Goal: Task Accomplishment & Management: Complete application form

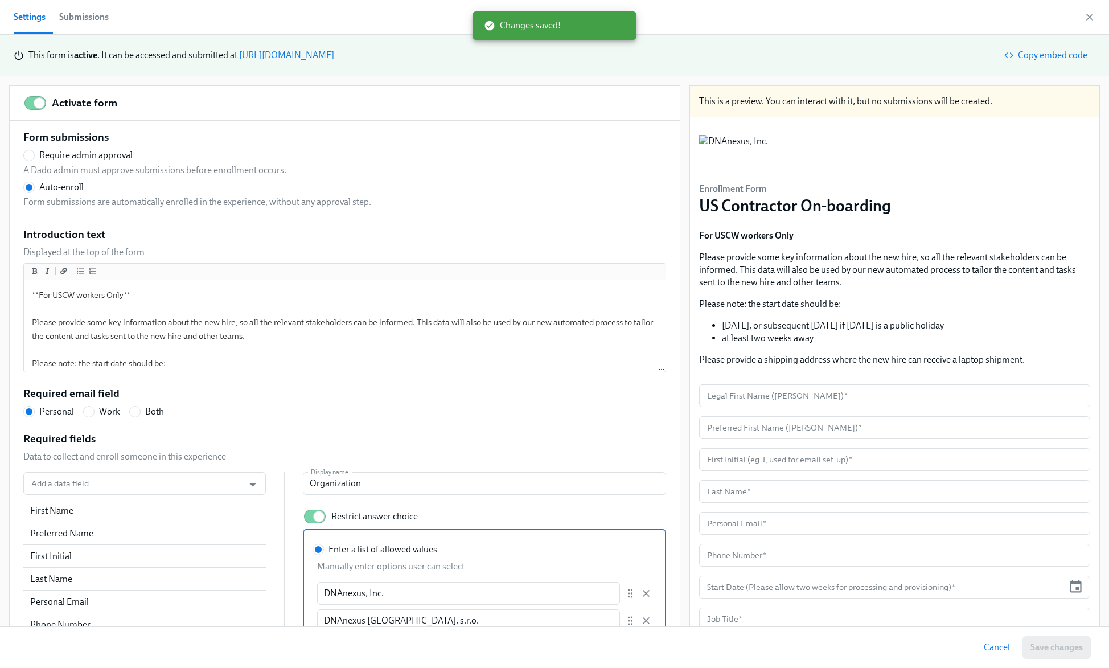
scroll to position [60, 0]
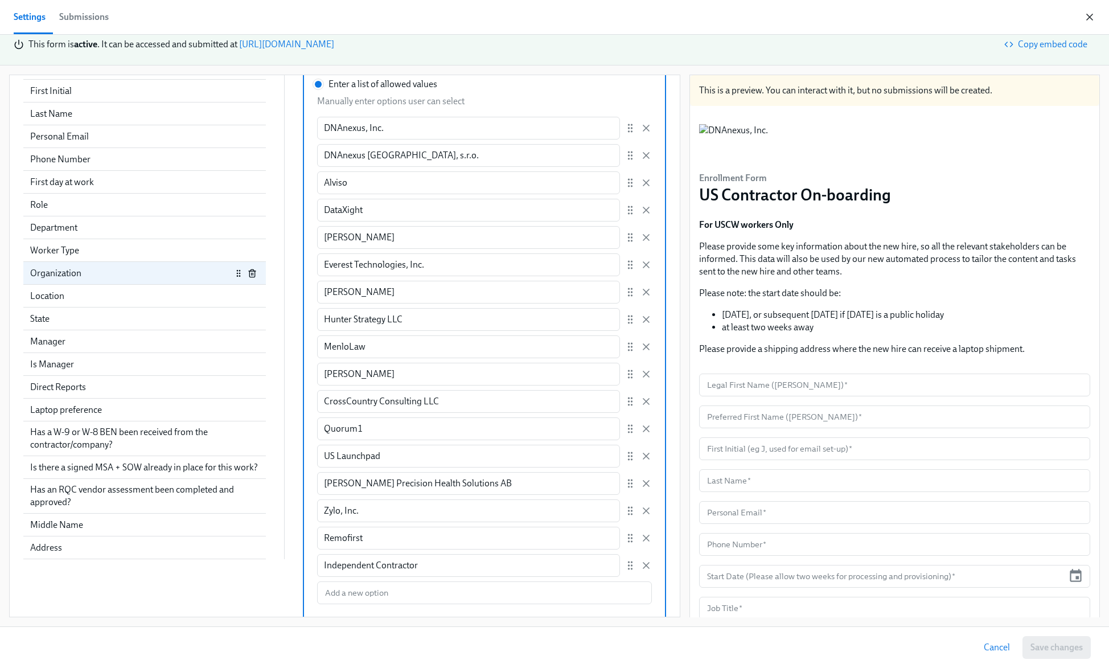
click at [1087, 16] on icon "button" at bounding box center [1089, 16] width 11 height 11
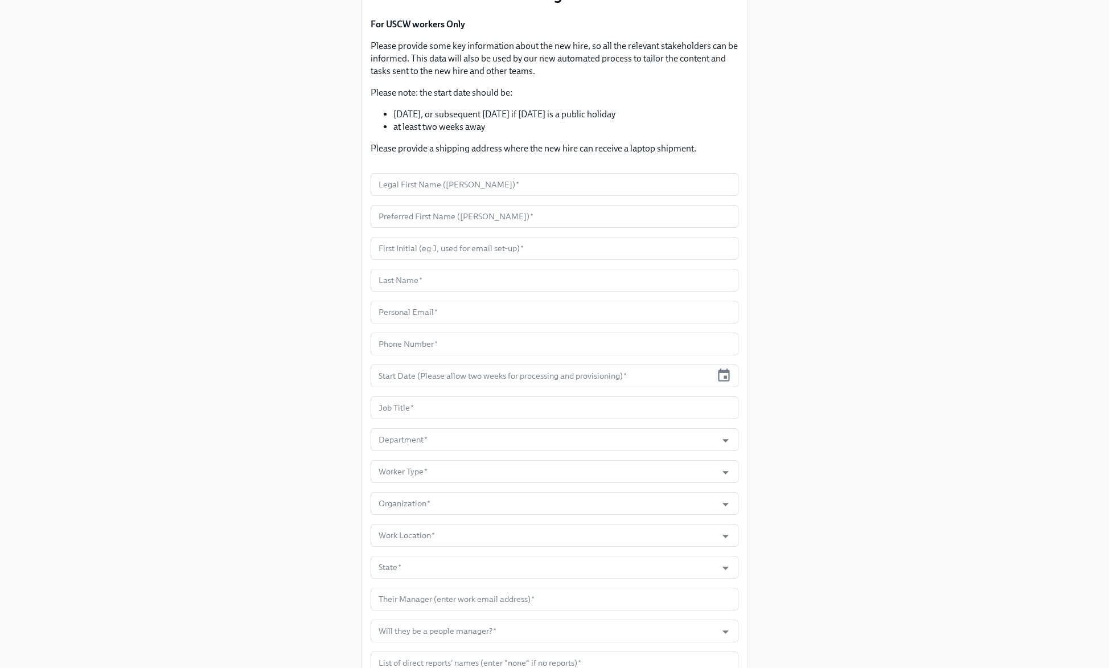
scroll to position [131, 0]
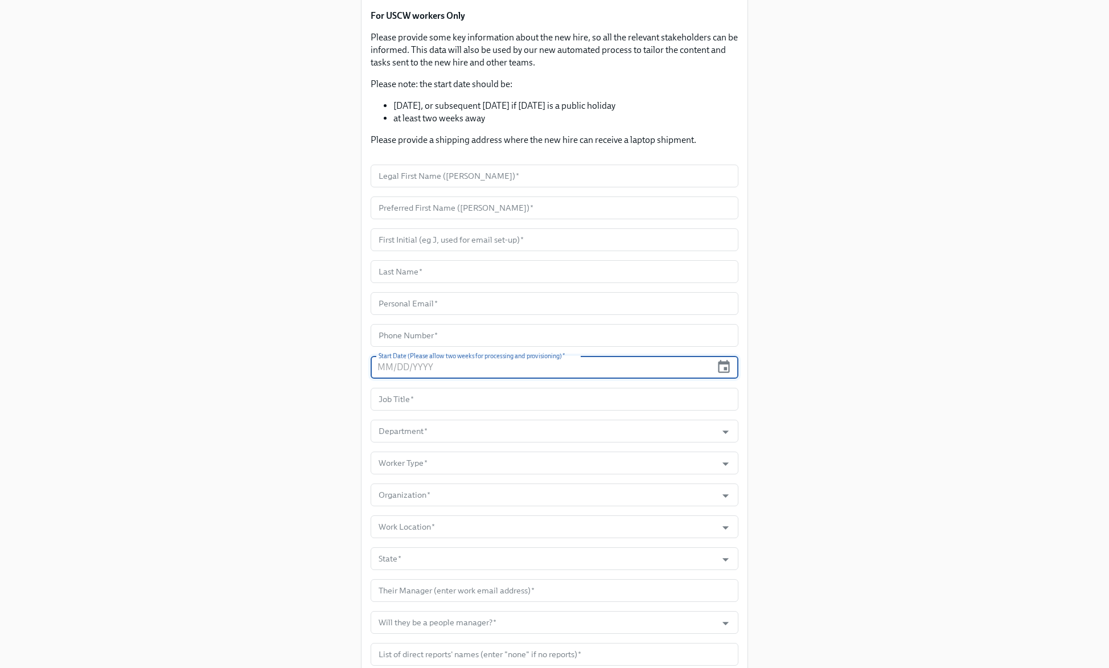
click at [600, 373] on input "text" at bounding box center [541, 367] width 341 height 23
click at [622, 368] on input "text" at bounding box center [541, 367] width 341 height 23
paste input "10/13/25__"
type input "10/13/25__"
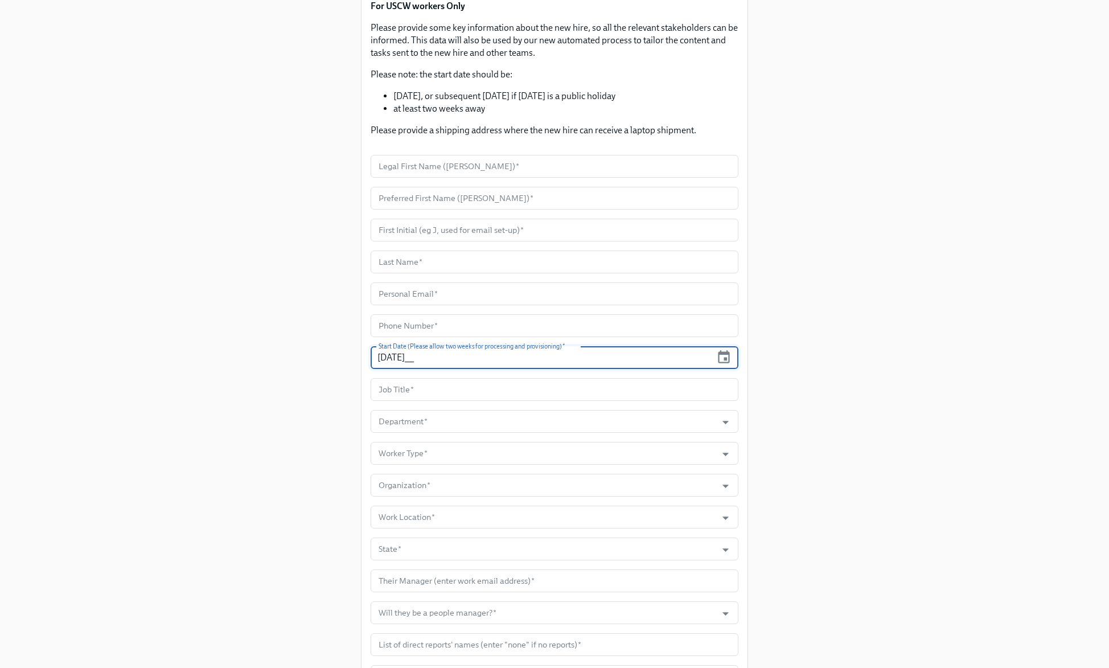
scroll to position [142, 0]
click at [631, 417] on input "Department   *" at bounding box center [543, 420] width 335 height 23
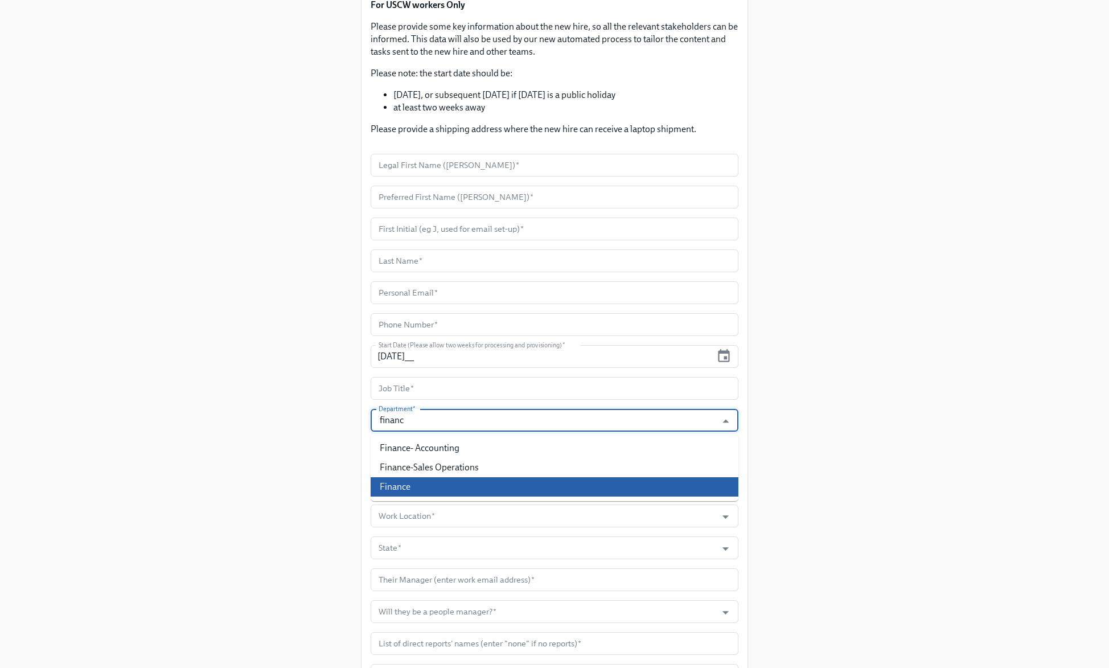
click at [574, 480] on li "Finance" at bounding box center [555, 486] width 368 height 19
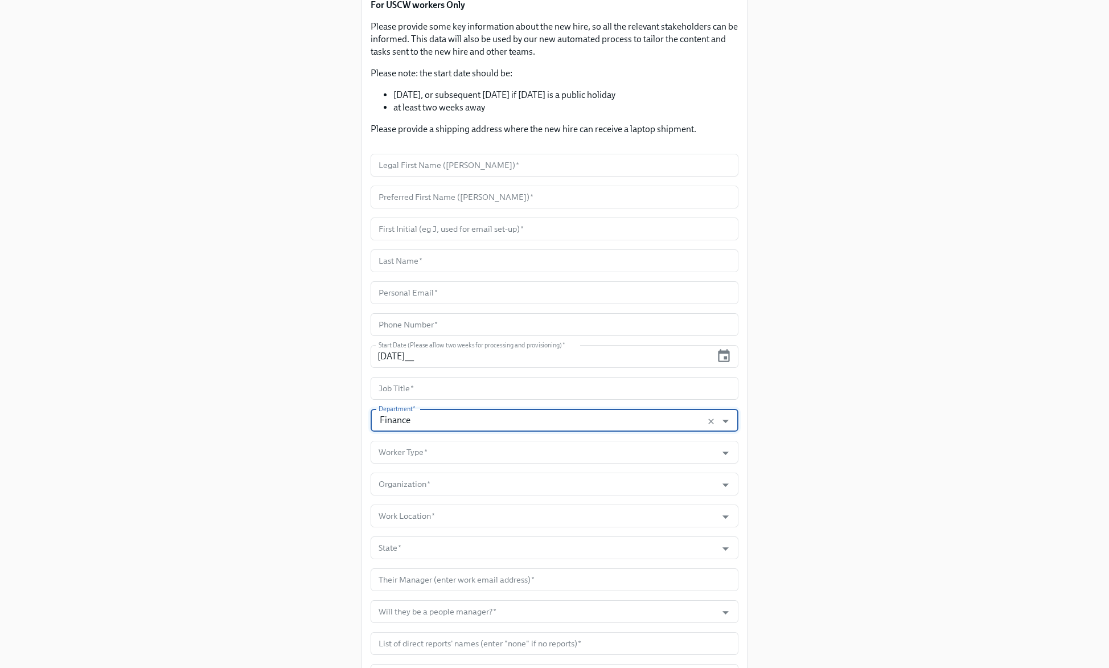
click at [397, 421] on input "Finance" at bounding box center [543, 420] width 335 height 23
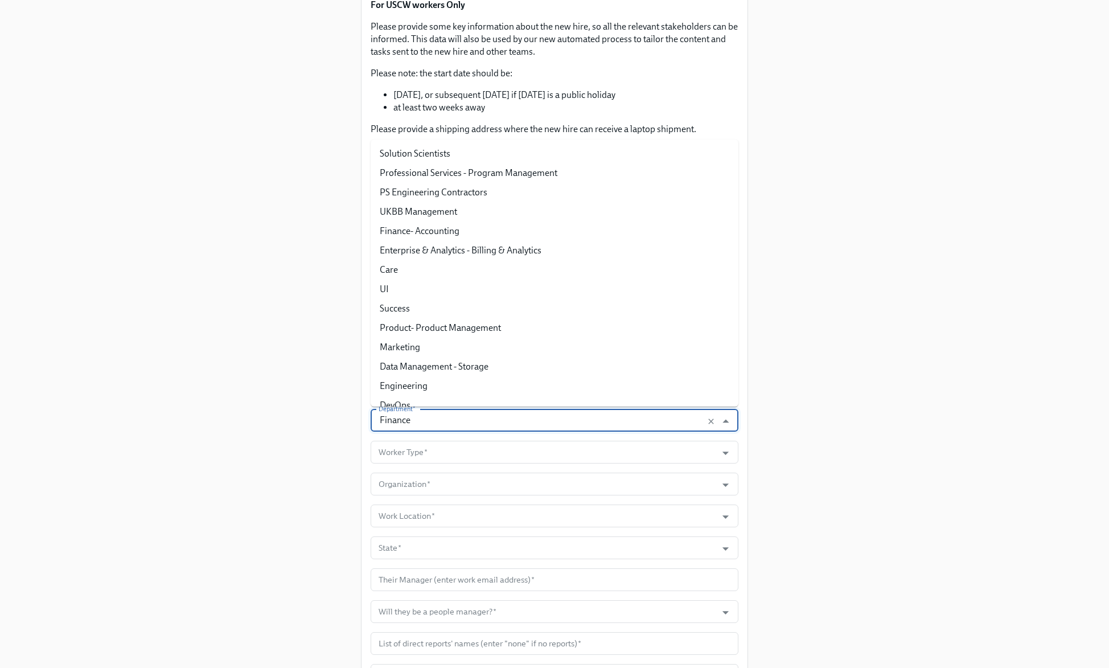
scroll to position [766, 0]
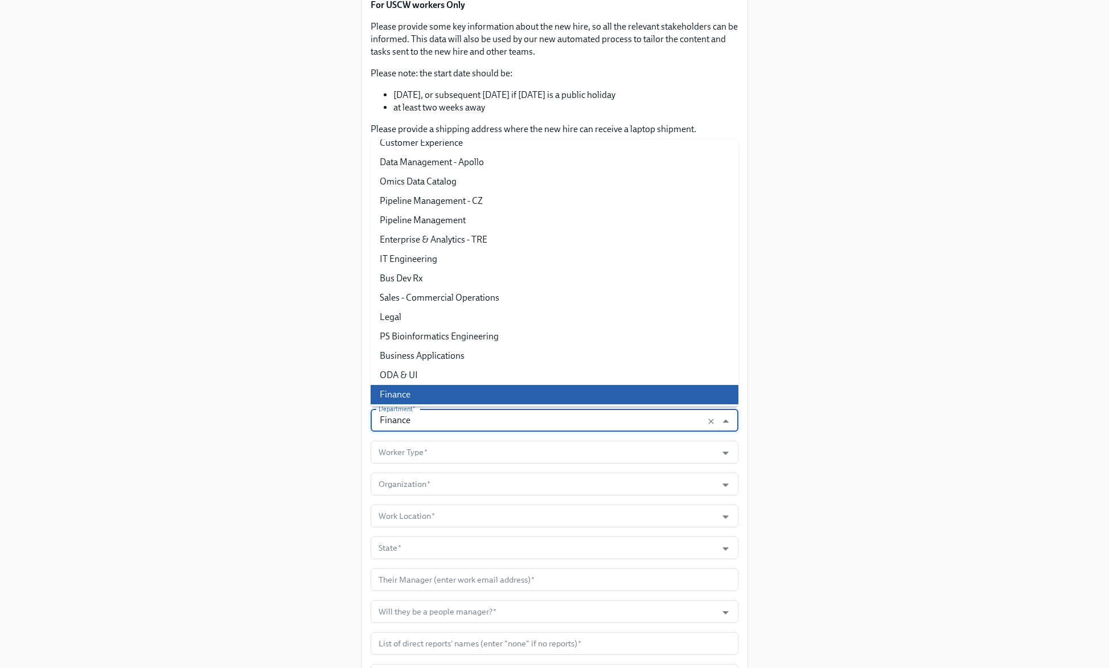
click at [397, 421] on input "Finance" at bounding box center [543, 420] width 335 height 23
type input "Finance"
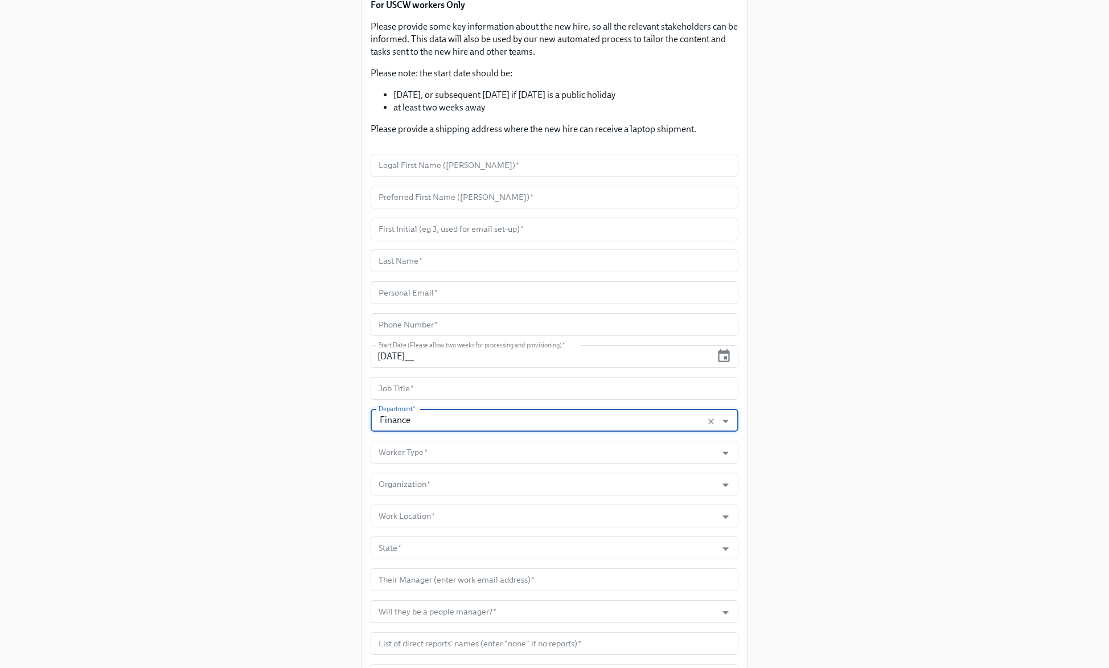
scroll to position [177, 0]
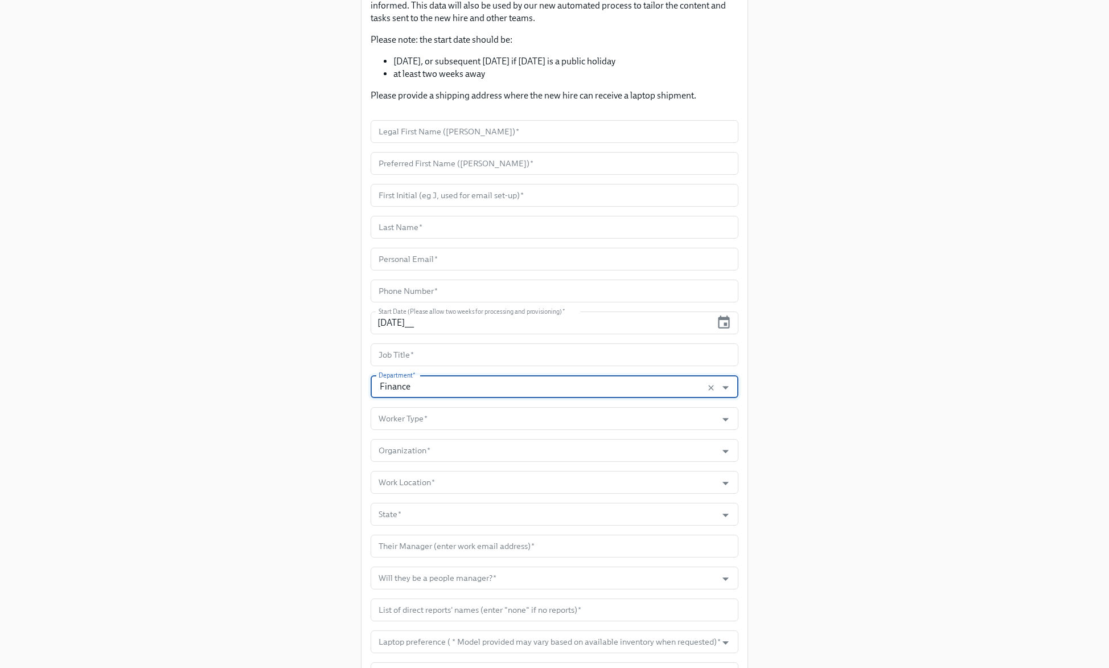
click at [927, 383] on div "Enrollment Form US Contractor On-boarding For USCW workers Only Please provide …" at bounding box center [554, 417] width 1054 height 1184
click at [658, 411] on input "Worker Type   *" at bounding box center [543, 417] width 335 height 23
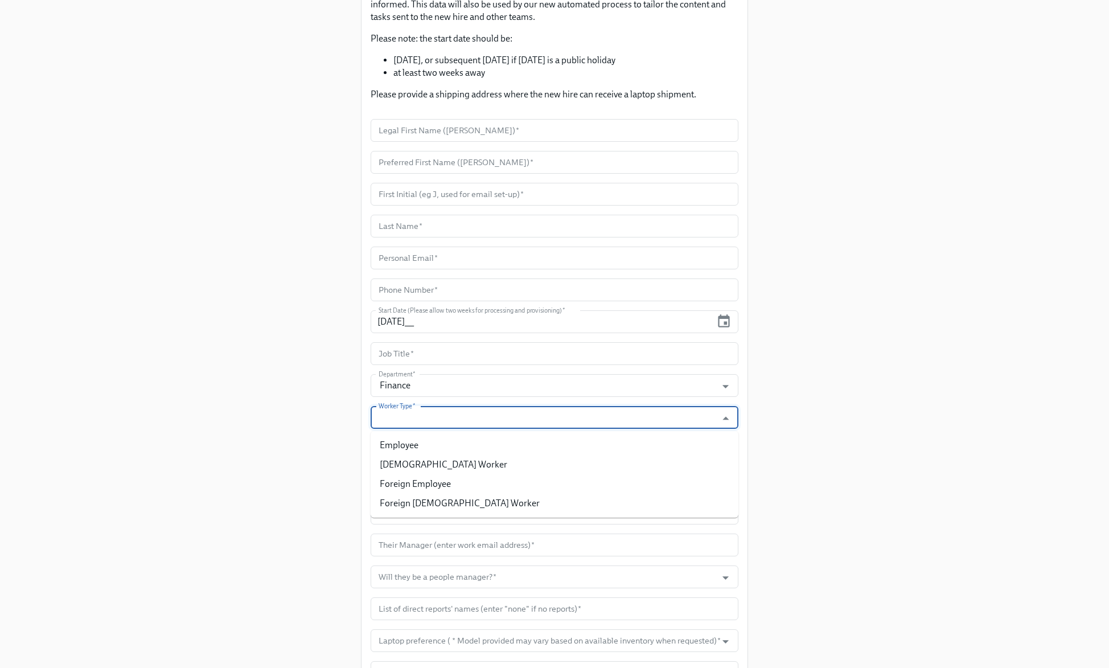
scroll to position [177, 0]
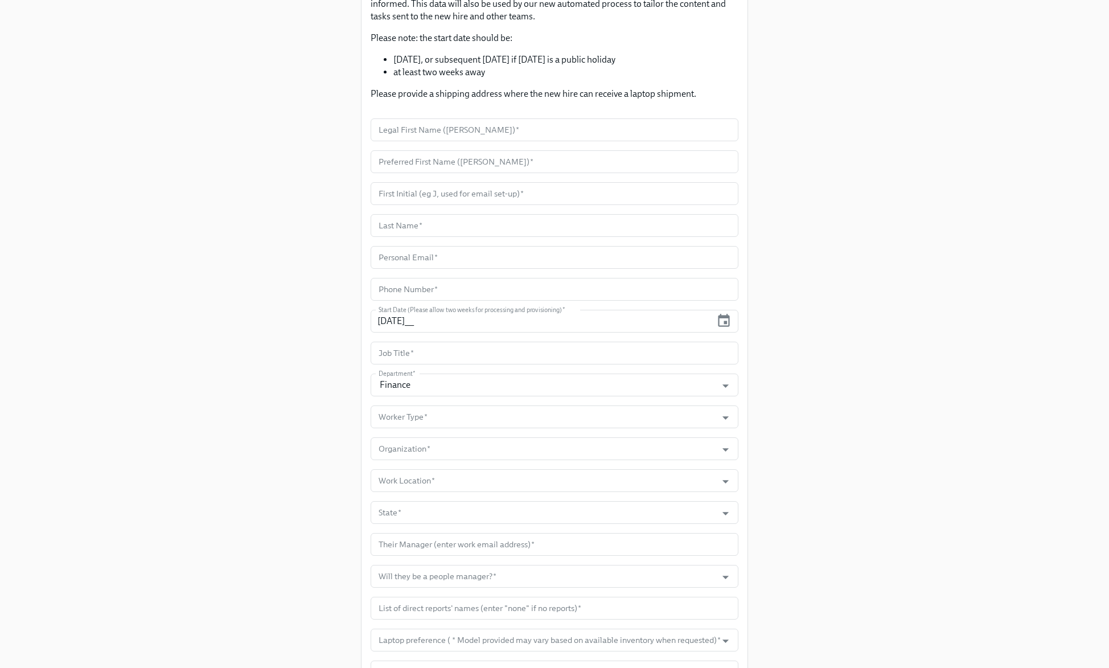
click at [881, 425] on div "Enrollment Form US Contractor On-boarding For USCW workers Only Please provide …" at bounding box center [554, 415] width 1054 height 1184
click at [702, 444] on input "Organization   *" at bounding box center [543, 448] width 335 height 23
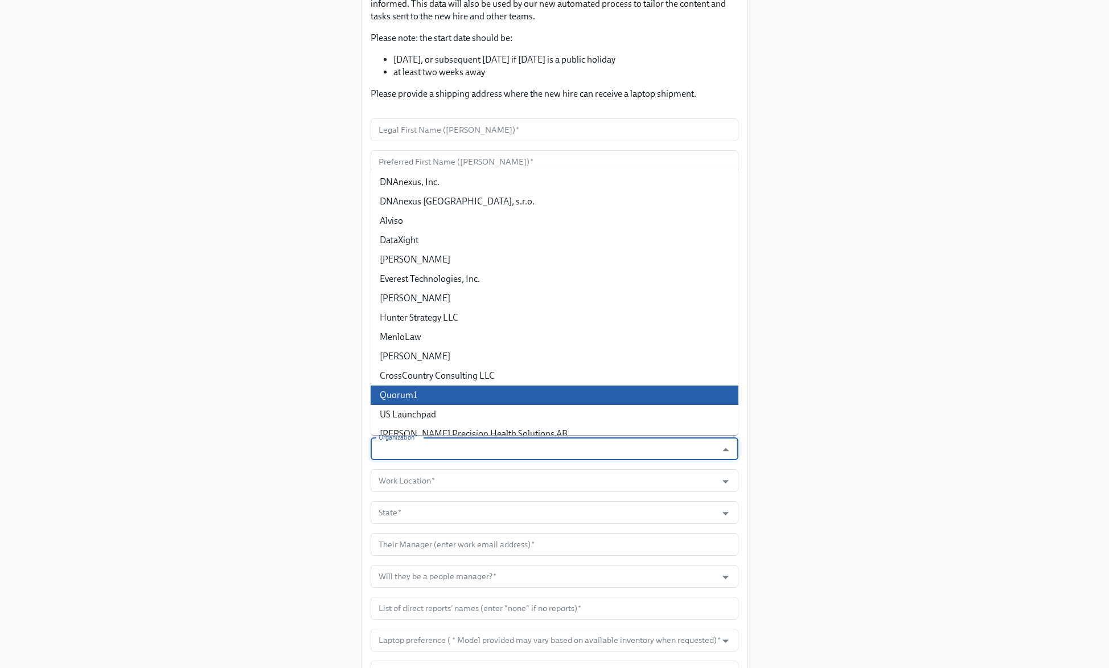
scroll to position [71, 0]
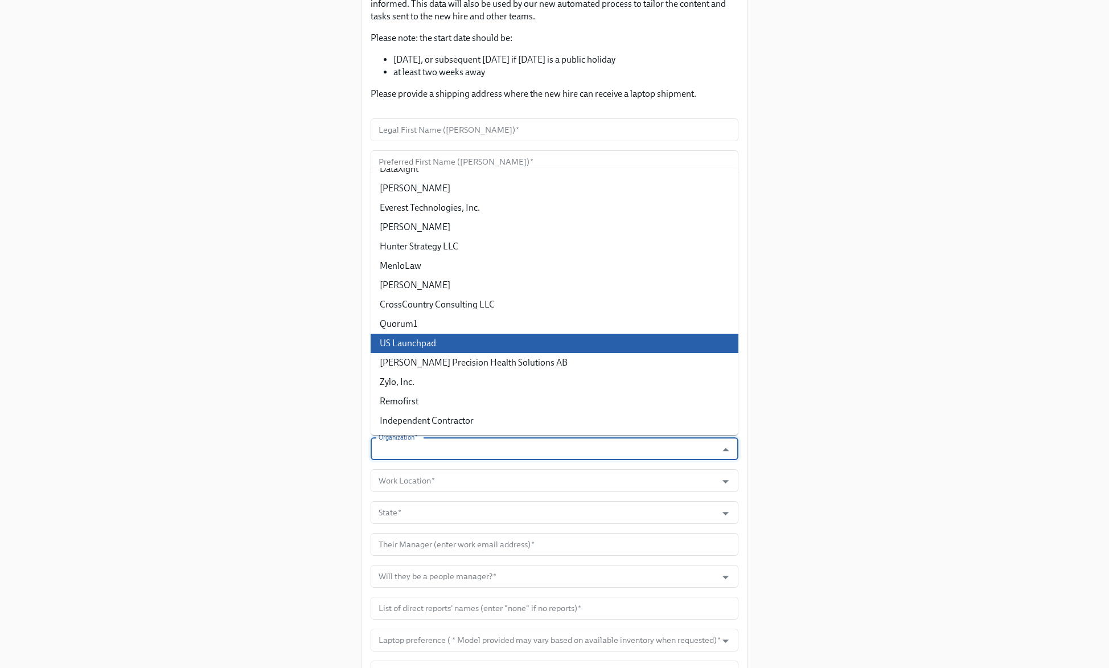
click at [880, 364] on div "Enrollment Form US Contractor On-boarding For USCW workers Only Please provide …" at bounding box center [554, 415] width 1054 height 1184
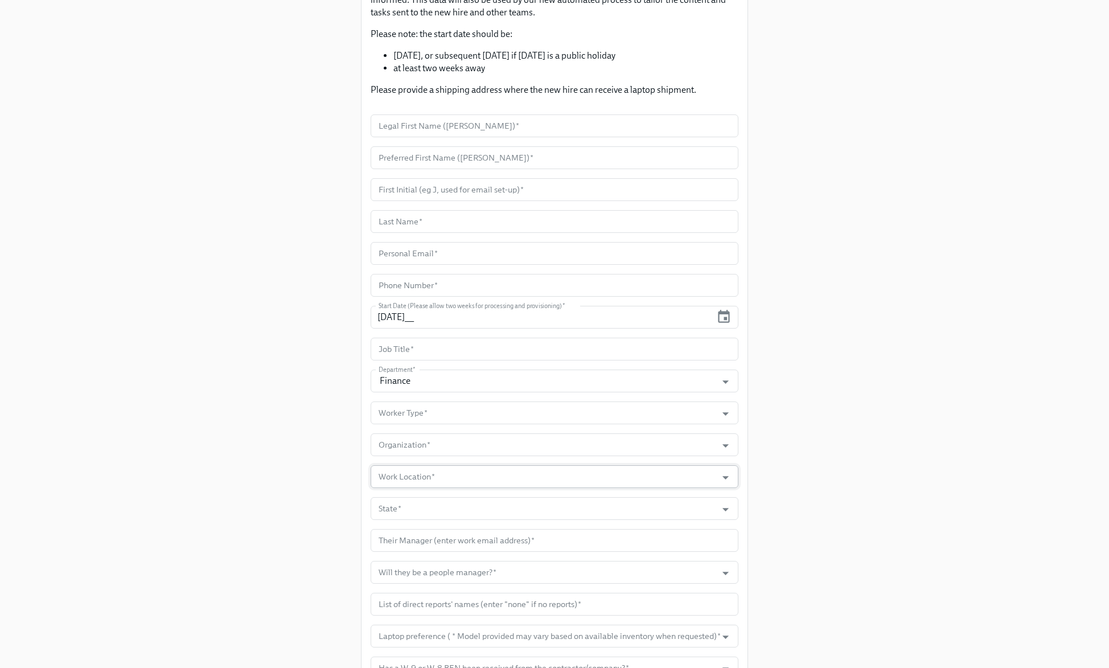
click at [638, 481] on input "Work Location   *" at bounding box center [543, 476] width 335 height 23
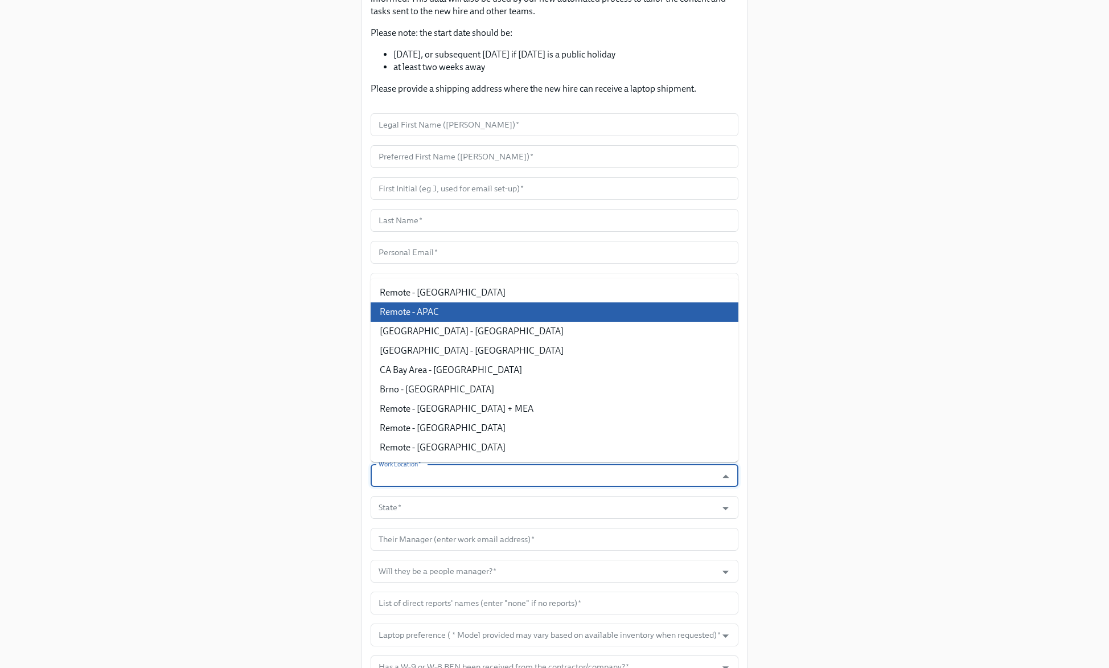
drag, startPoint x: 967, startPoint y: 411, endPoint x: 884, endPoint y: 441, distance: 88.4
click at [961, 413] on div "Enrollment Form US Contractor On-boarding For USCW workers Only Please provide …" at bounding box center [554, 410] width 1054 height 1184
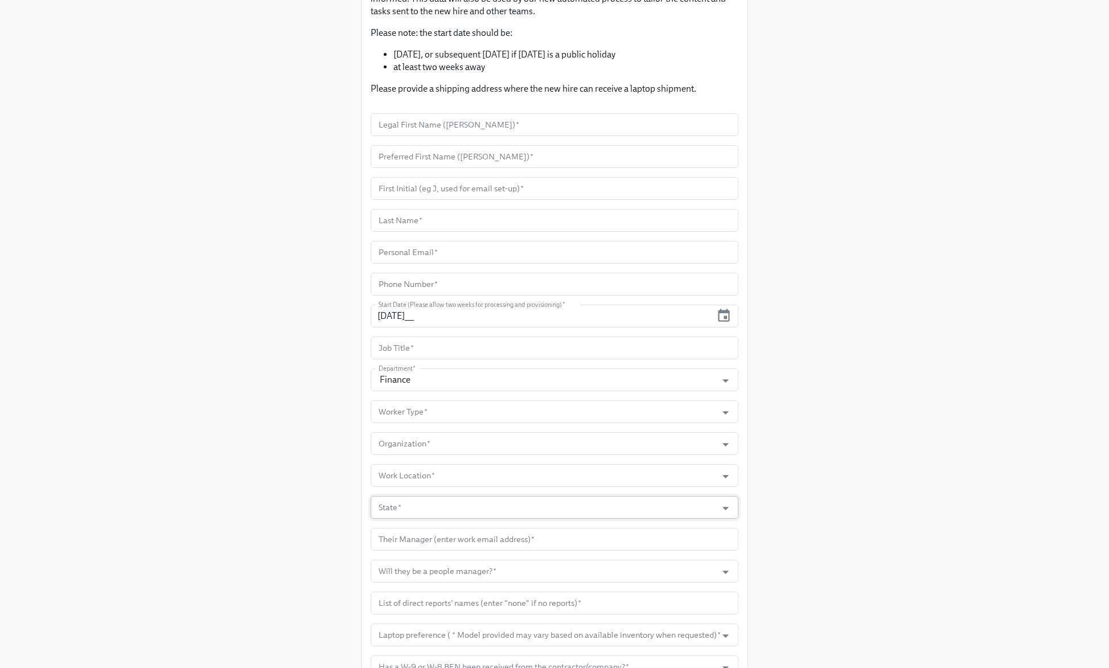
click at [625, 511] on input "State   *" at bounding box center [543, 507] width 335 height 23
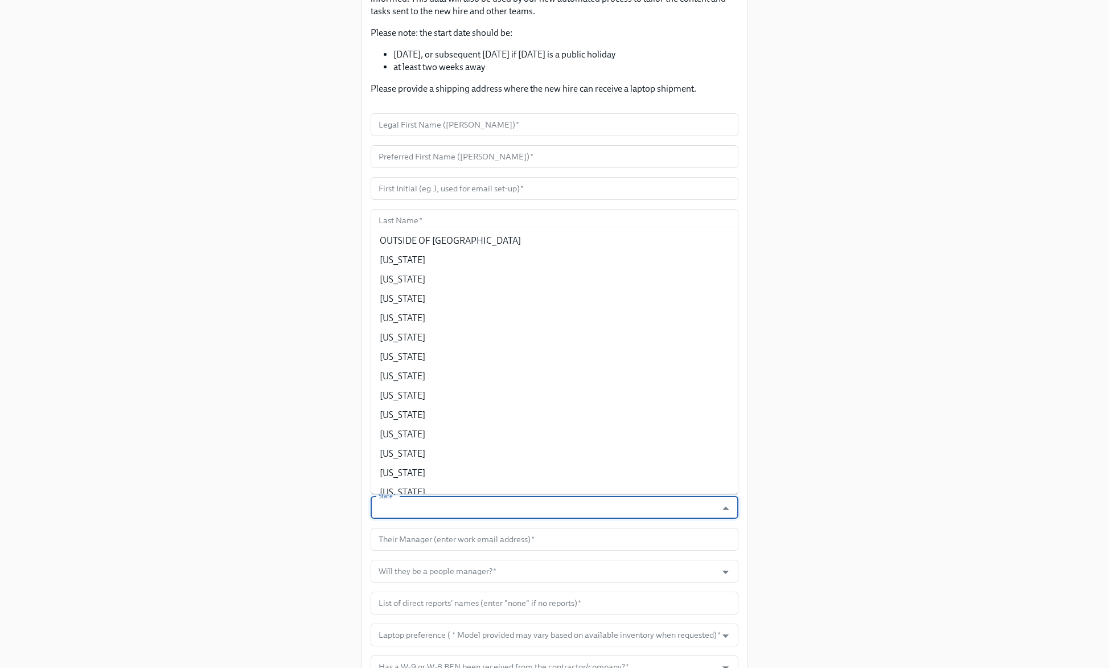
click at [625, 511] on input "State   *" at bounding box center [543, 507] width 335 height 23
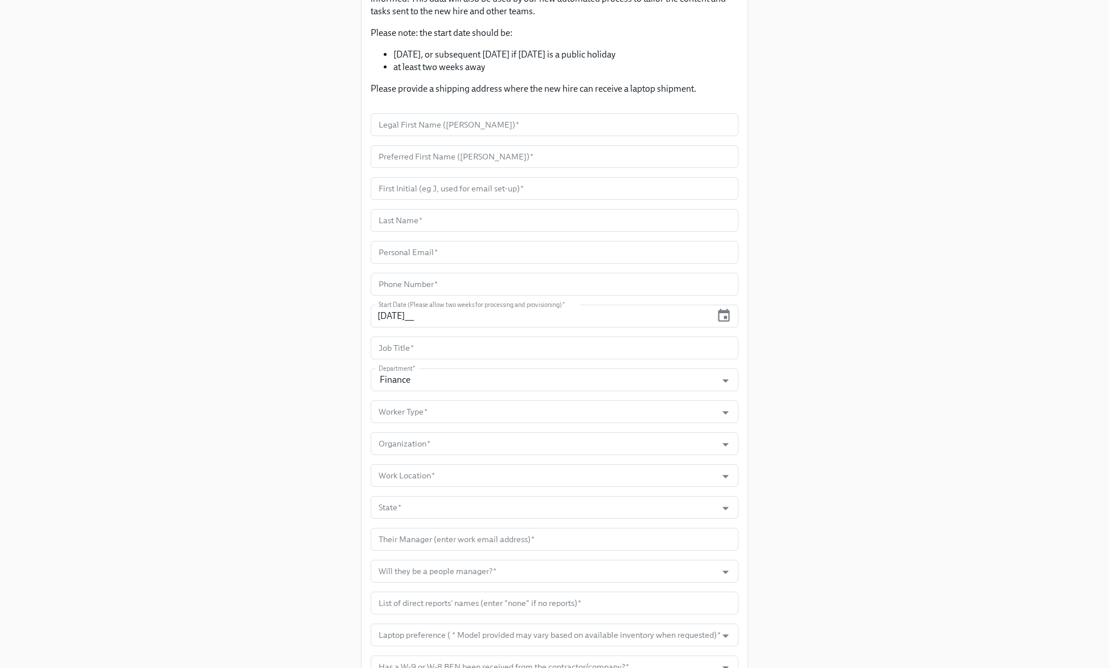
drag, startPoint x: 852, startPoint y: 519, endPoint x: 769, endPoint y: 516, distance: 83.2
click at [851, 519] on div "Enrollment Form US Contractor On-boarding For USCW workers Only Please provide …" at bounding box center [554, 410] width 1054 height 1184
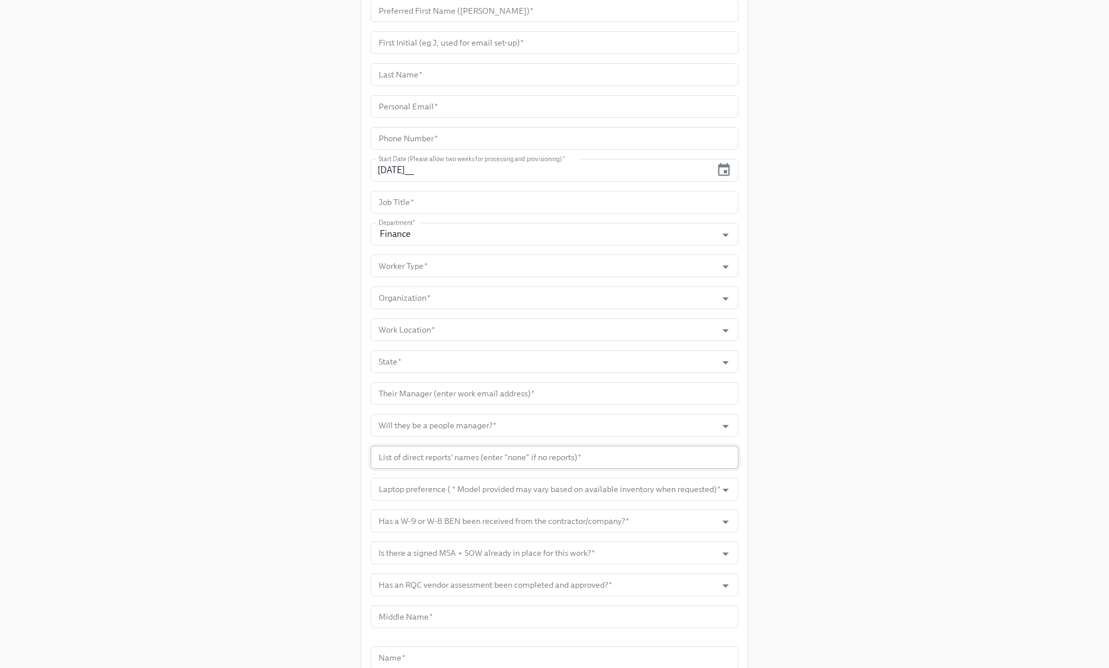
scroll to position [329, 0]
click at [605, 482] on input "Laptop preference ( * Model provided may vary based on available inventory when…" at bounding box center [543, 488] width 335 height 23
click at [603, 522] on input "Has a W-9 or W-8 BEN been received from the contractor/company?   *" at bounding box center [543, 519] width 335 height 23
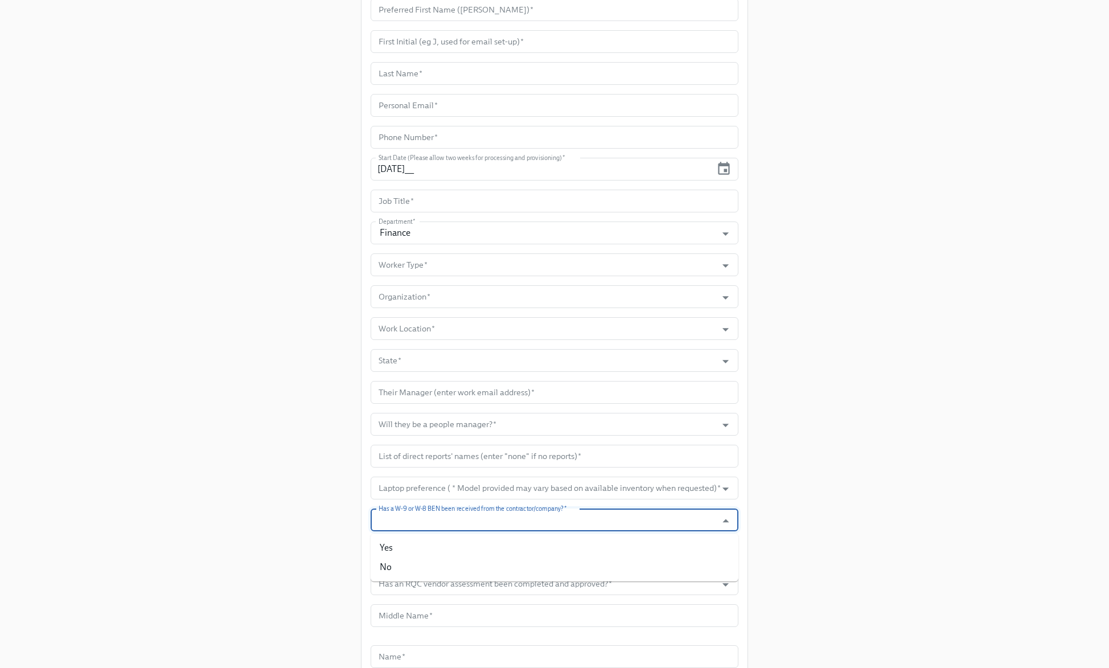
drag, startPoint x: 902, startPoint y: 539, endPoint x: 871, endPoint y: 533, distance: 31.8
click at [900, 538] on div "Enrollment Form US Contractor On-boarding For USCW workers Only Please provide …" at bounding box center [554, 263] width 1054 height 1184
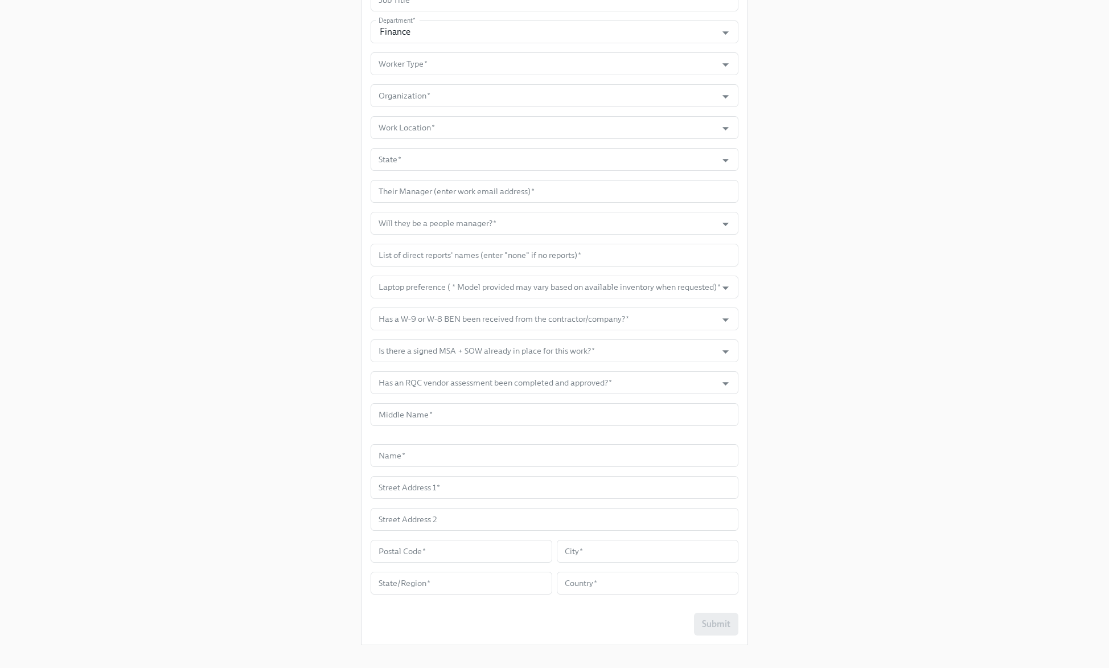
scroll to position [544, 0]
